Goal: Find specific page/section: Find specific page/section

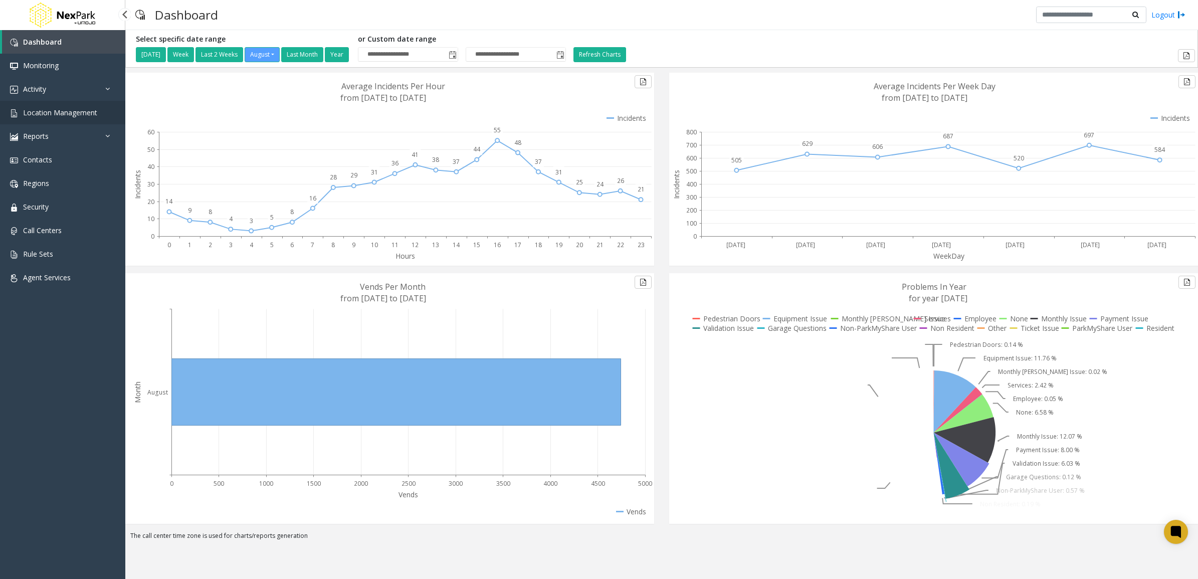
click at [46, 115] on span "Location Management" at bounding box center [60, 113] width 74 height 10
click at [38, 111] on span "Location Management" at bounding box center [60, 113] width 74 height 10
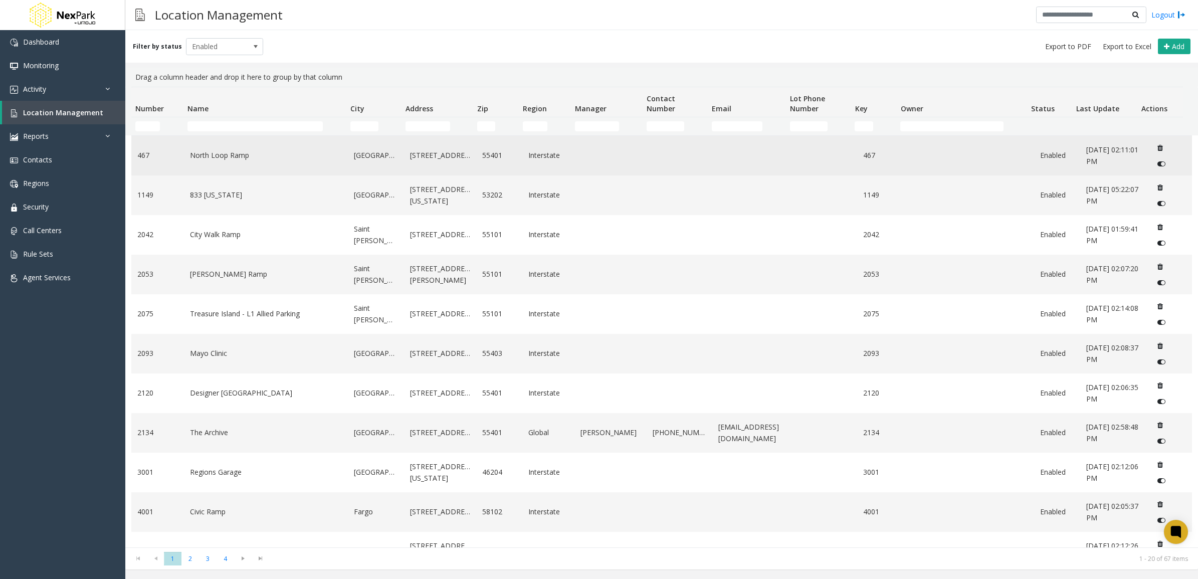
click at [233, 156] on link "North Loop Ramp" at bounding box center [266, 155] width 152 height 11
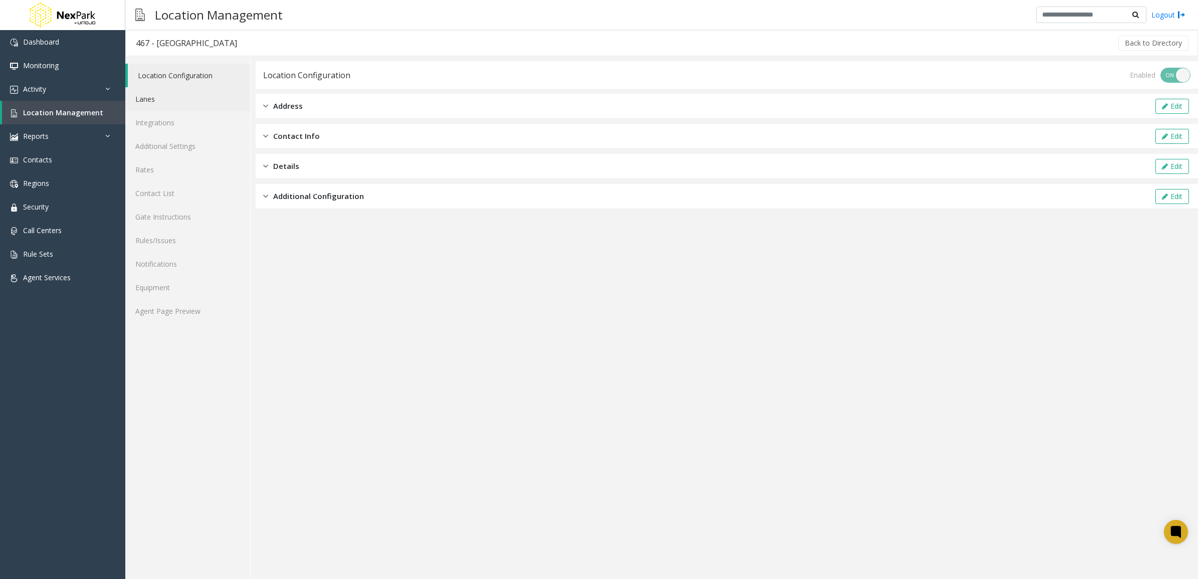
click at [158, 99] on link "Lanes" at bounding box center [187, 99] width 125 height 24
